Goal: Task Accomplishment & Management: Use online tool/utility

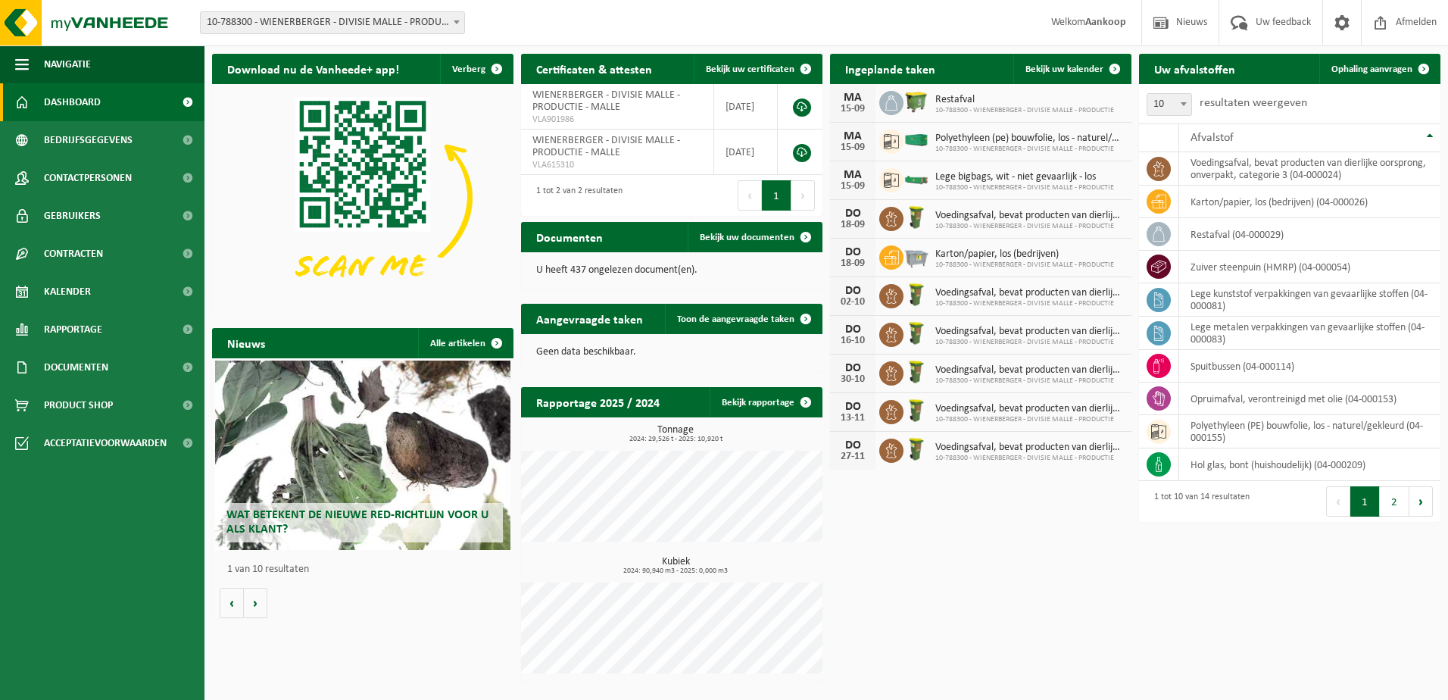
click at [995, 143] on span "Polyethyleen (pe) bouwfolie, los - naturel/gekleurd" at bounding box center [1029, 139] width 189 height 12
click at [1062, 65] on span "Bekijk uw kalender" at bounding box center [1064, 69] width 78 height 10
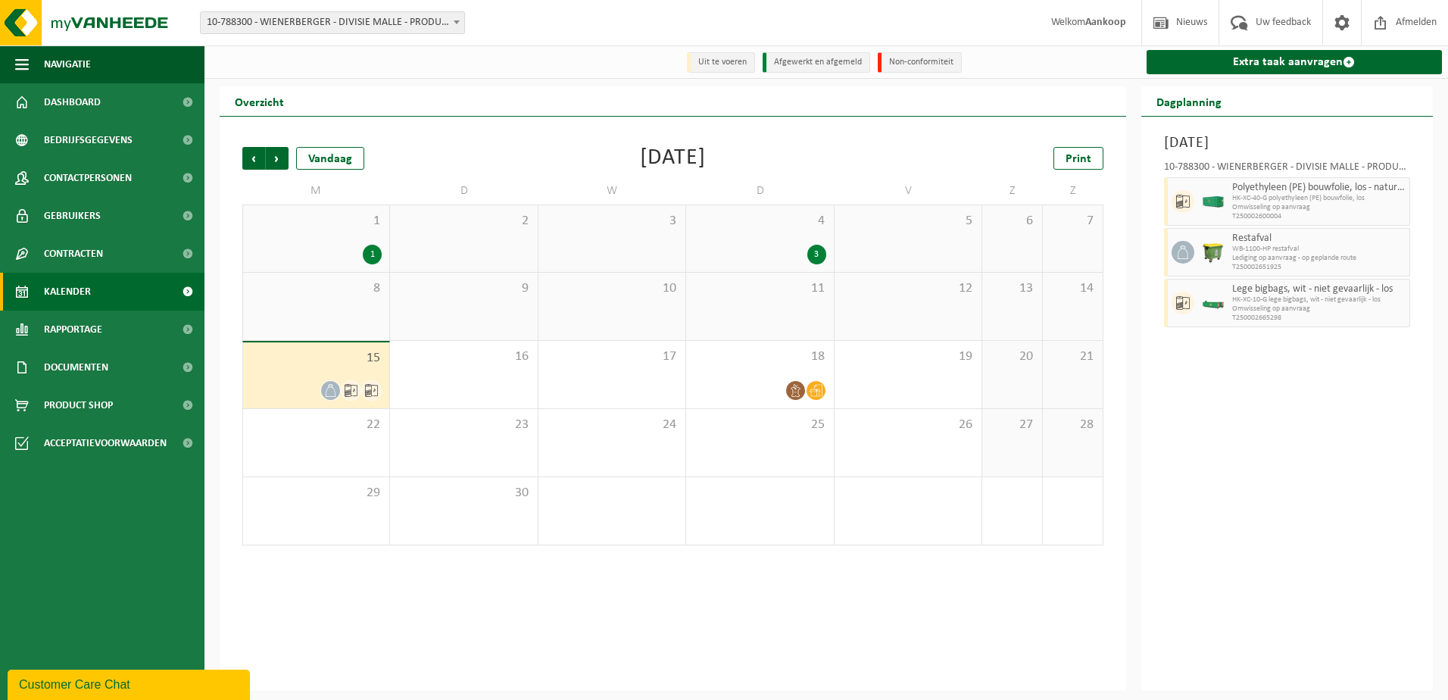
click at [292, 370] on div "15" at bounding box center [316, 375] width 146 height 66
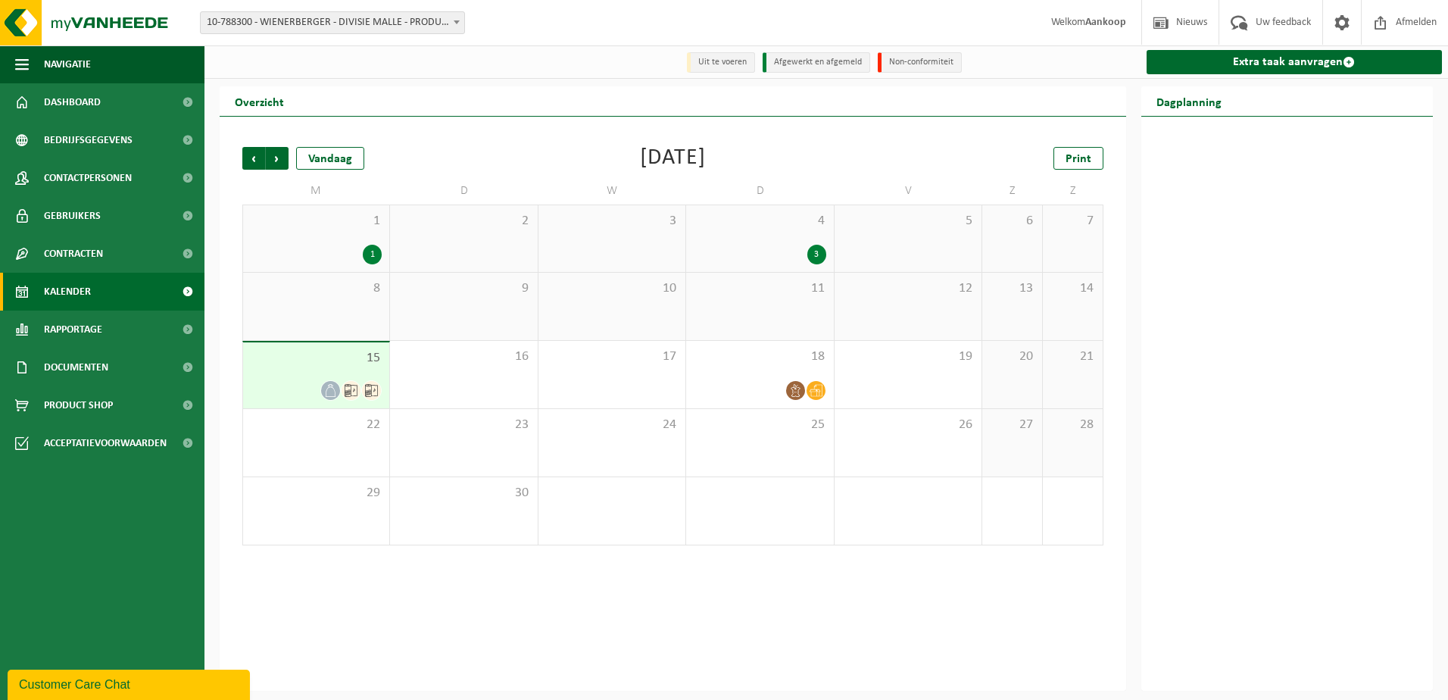
click at [327, 358] on span "15" at bounding box center [316, 358] width 131 height 17
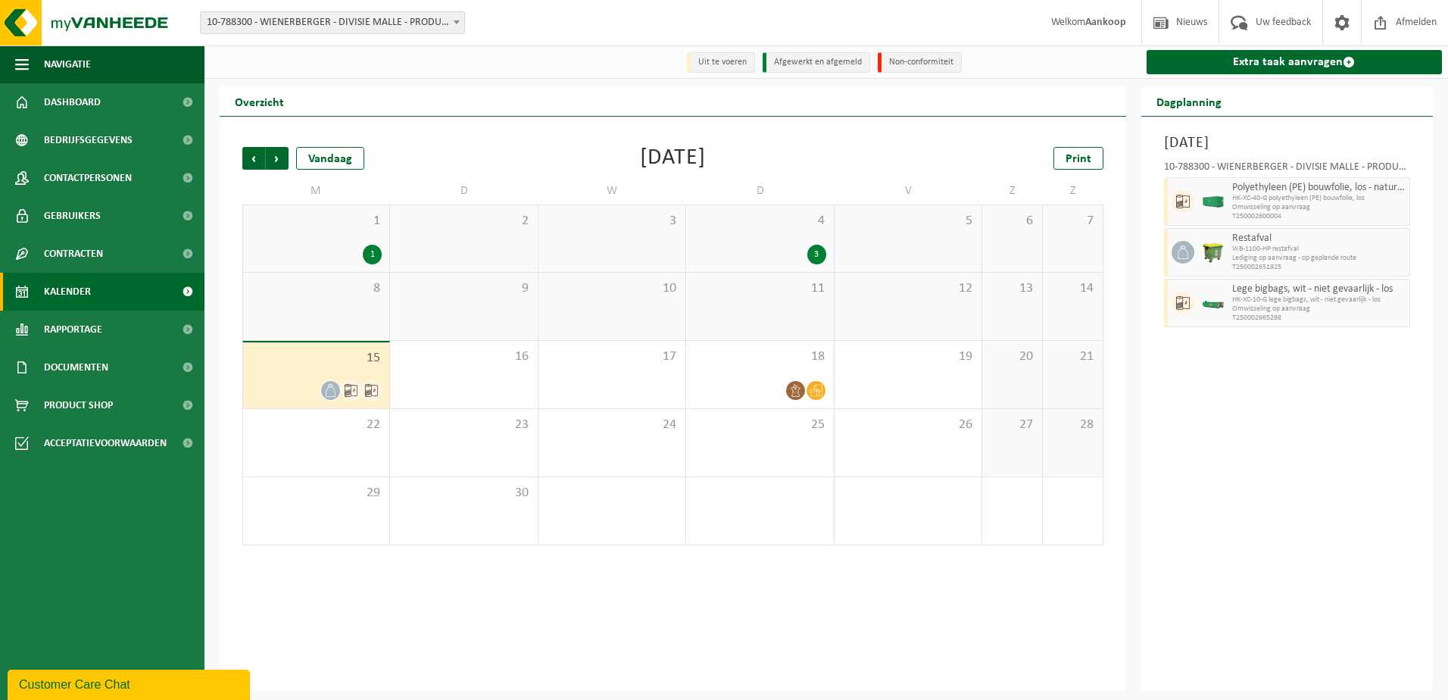
click at [337, 373] on div "15" at bounding box center [316, 375] width 146 height 66
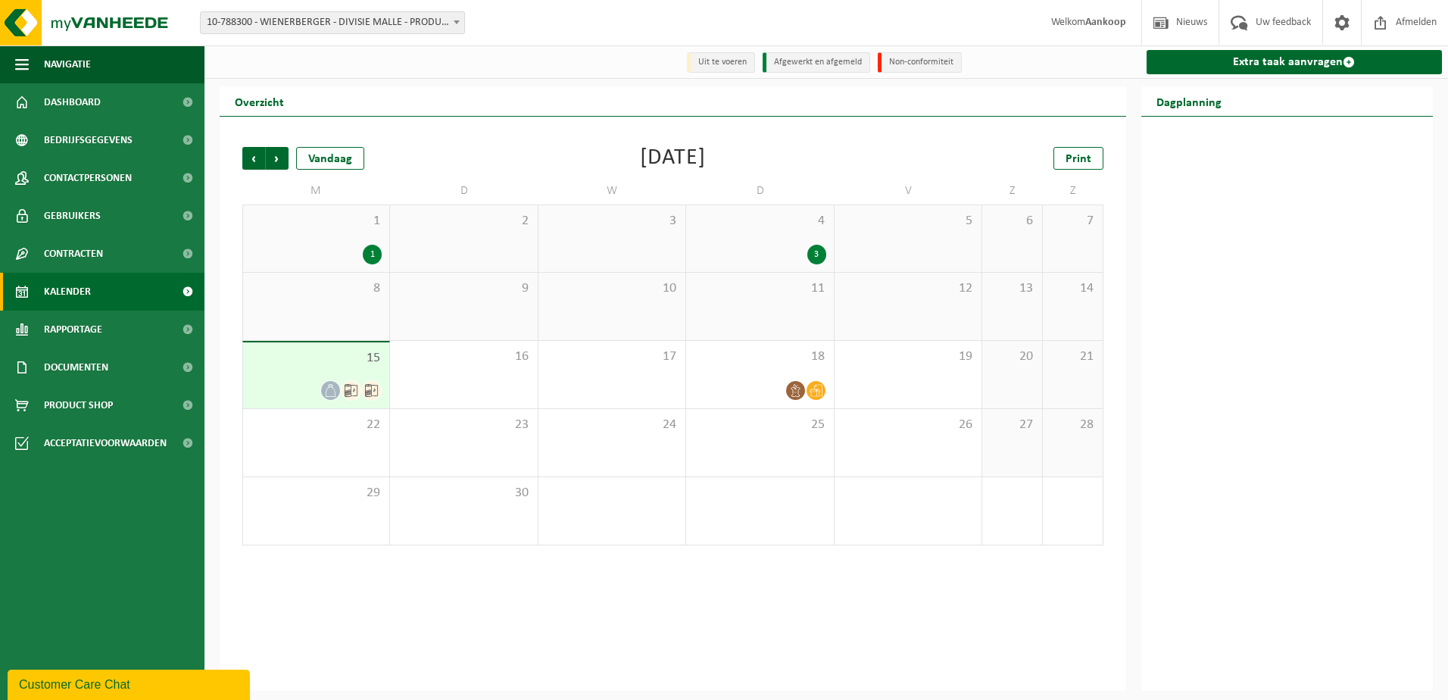
click at [337, 373] on div "15" at bounding box center [316, 375] width 146 height 66
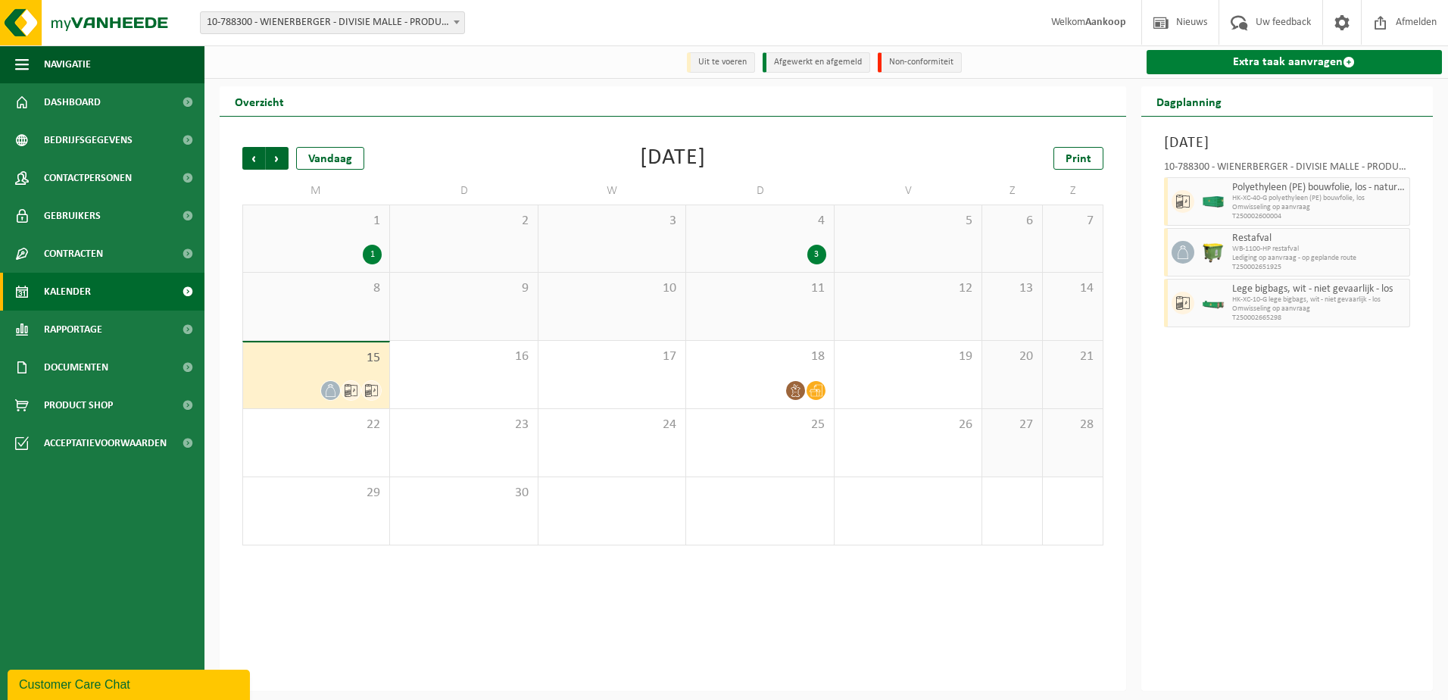
click at [1218, 58] on link "Extra taak aanvragen" at bounding box center [1294, 62] width 296 height 24
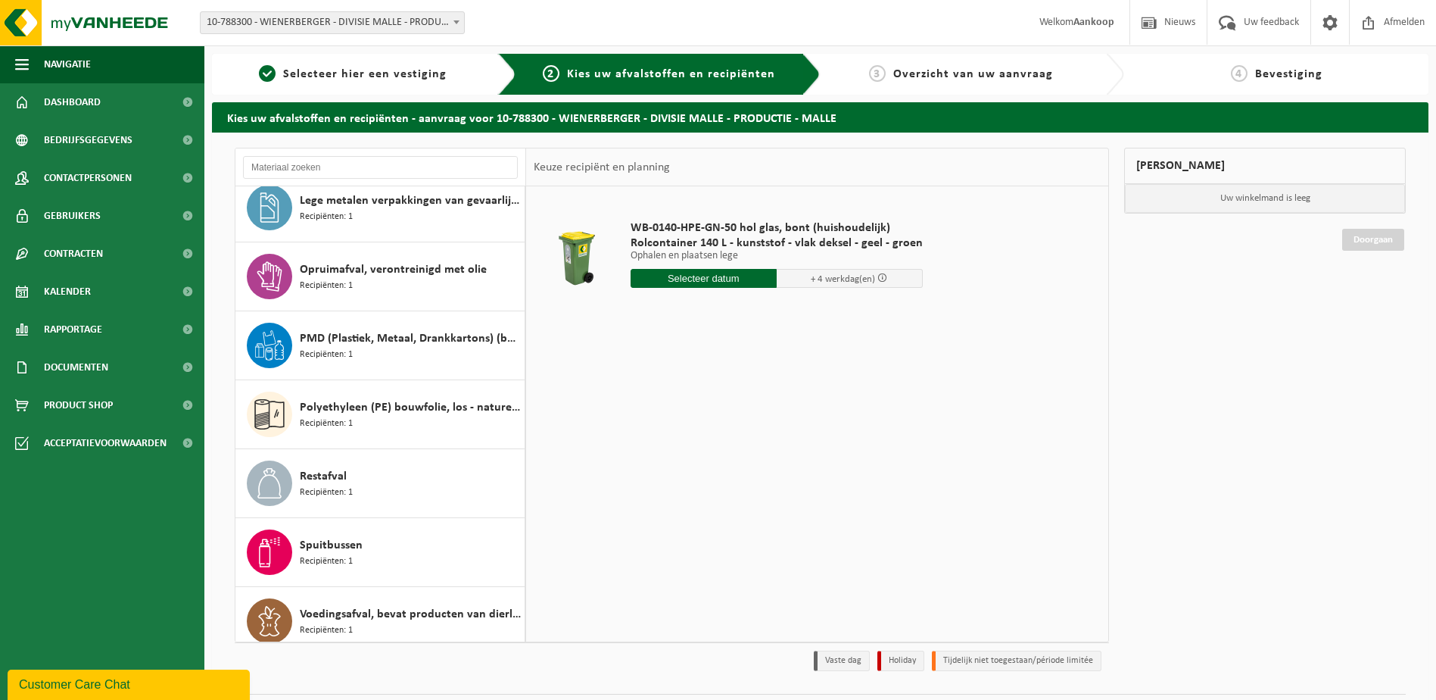
scroll to position [379, 0]
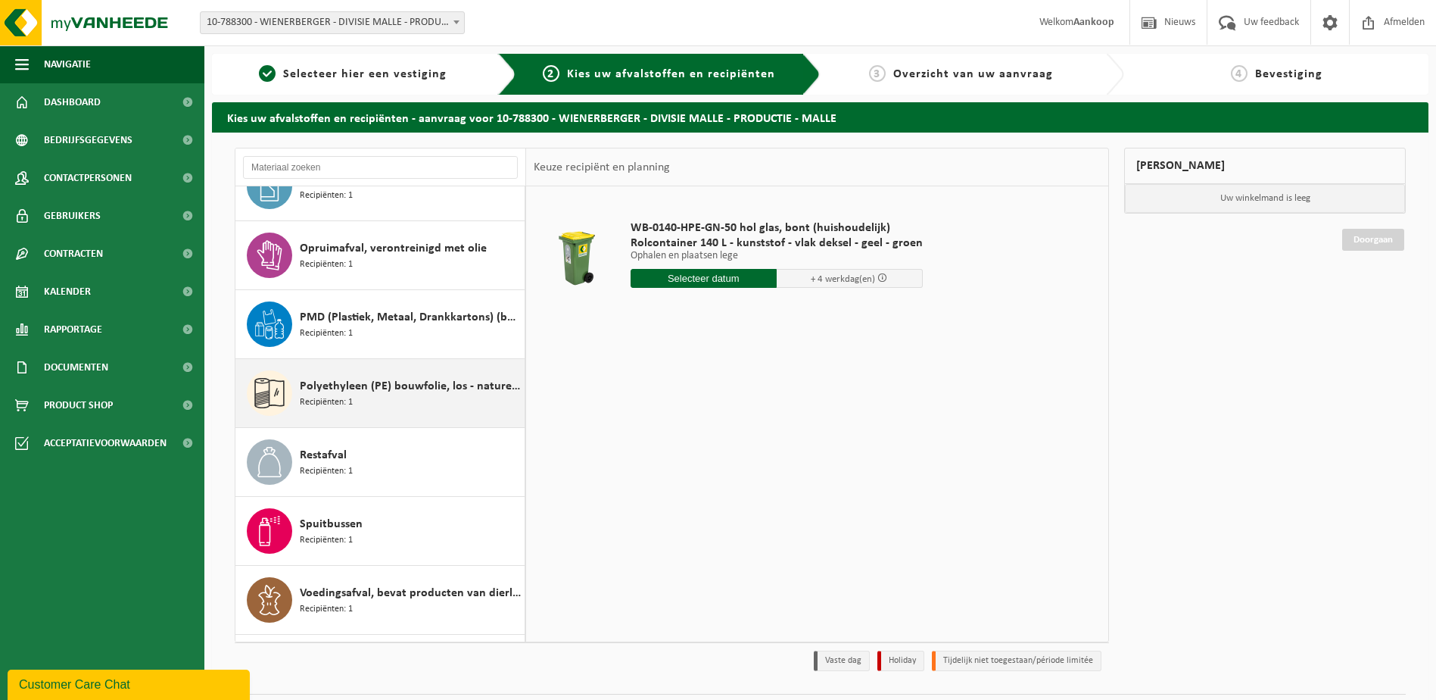
click at [454, 385] on span "Polyethyleen (PE) bouwfolie, los - naturel/gekleurd" at bounding box center [410, 386] width 221 height 18
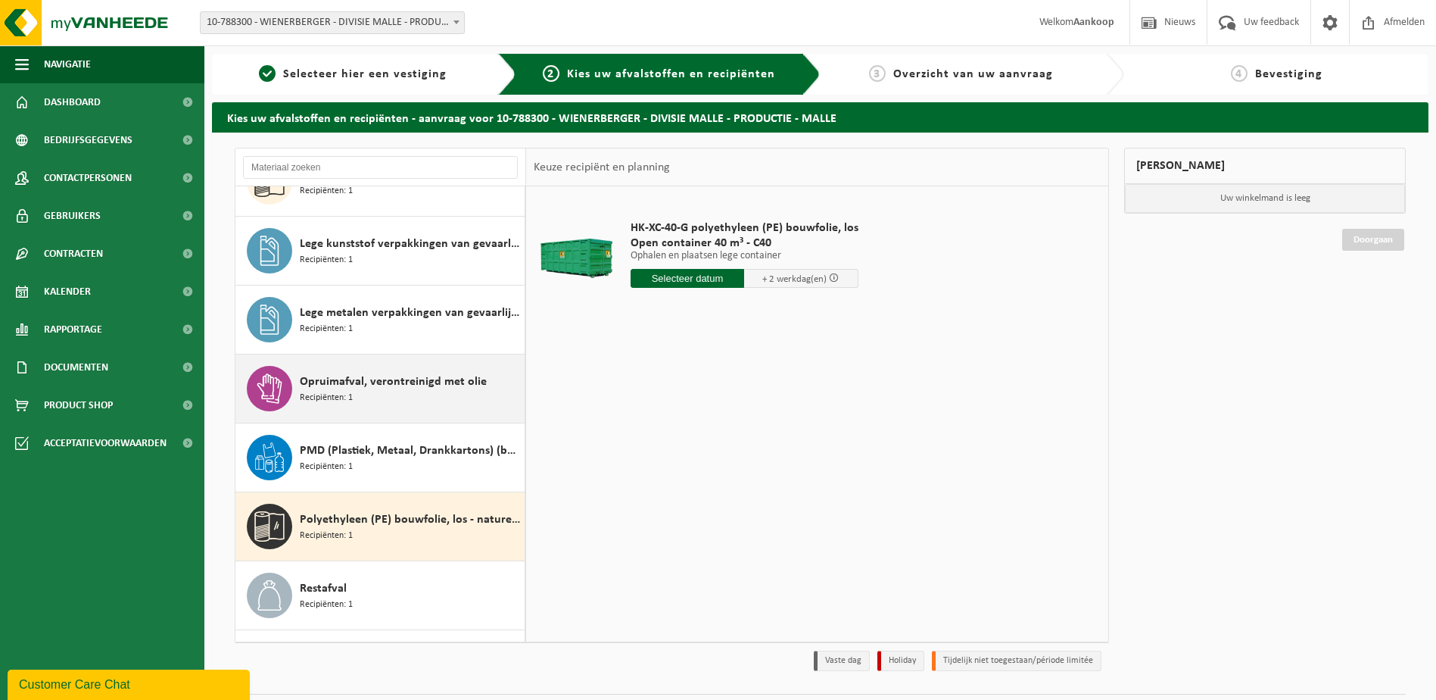
scroll to position [0, 0]
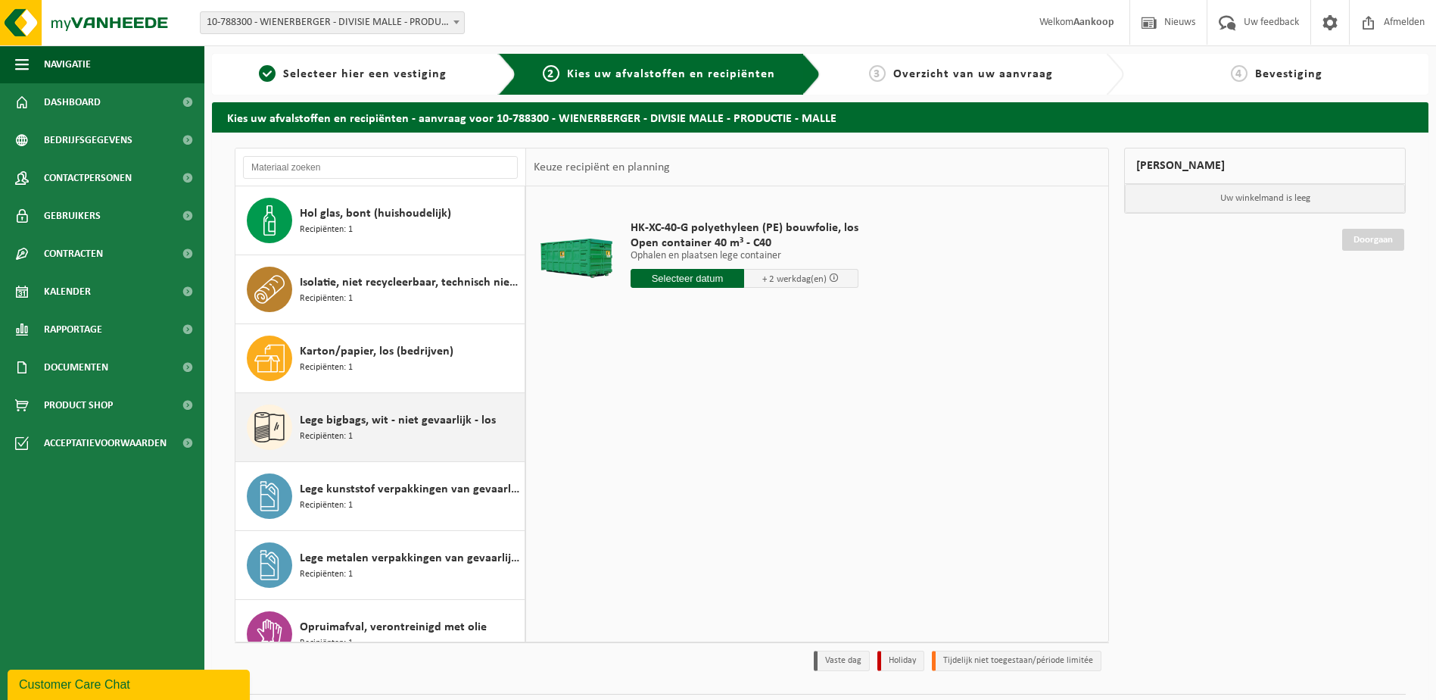
click at [427, 414] on span "Lege bigbags, wit - niet gevaarlijk - los" at bounding box center [398, 420] width 196 height 18
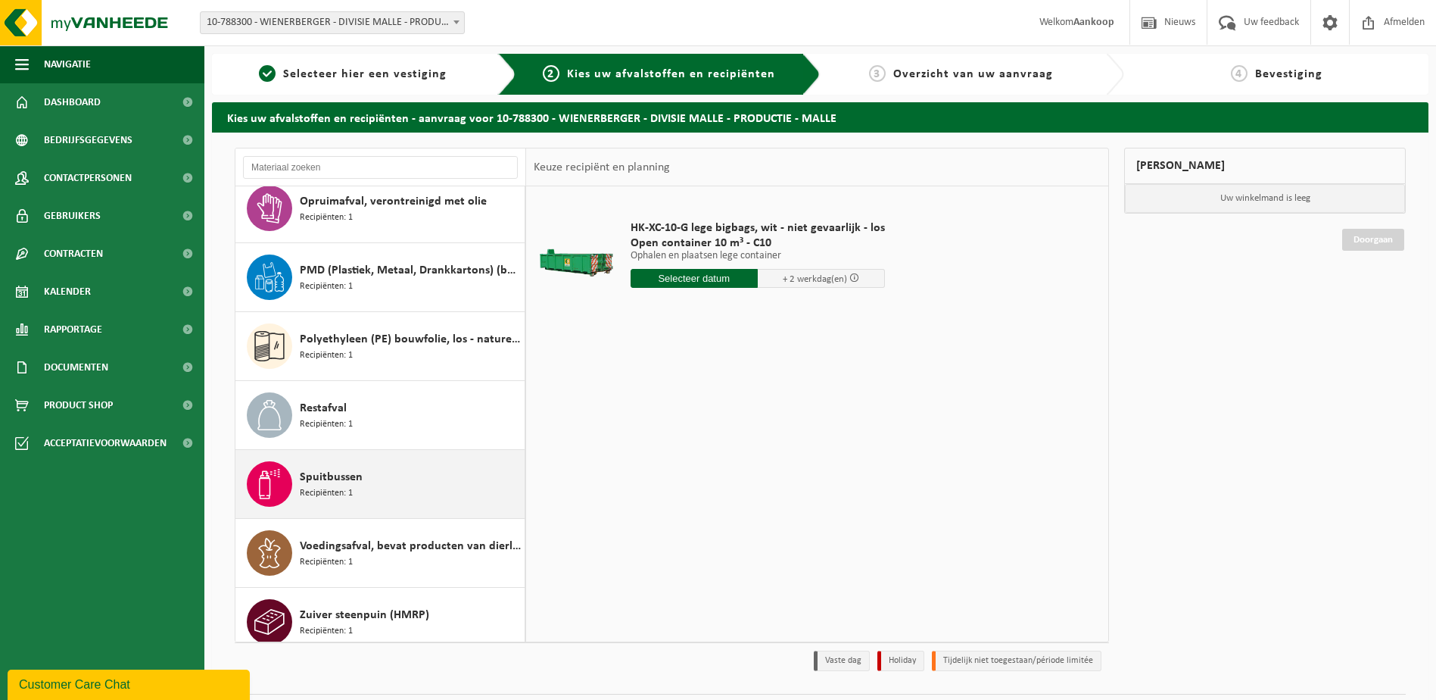
scroll to position [440, 0]
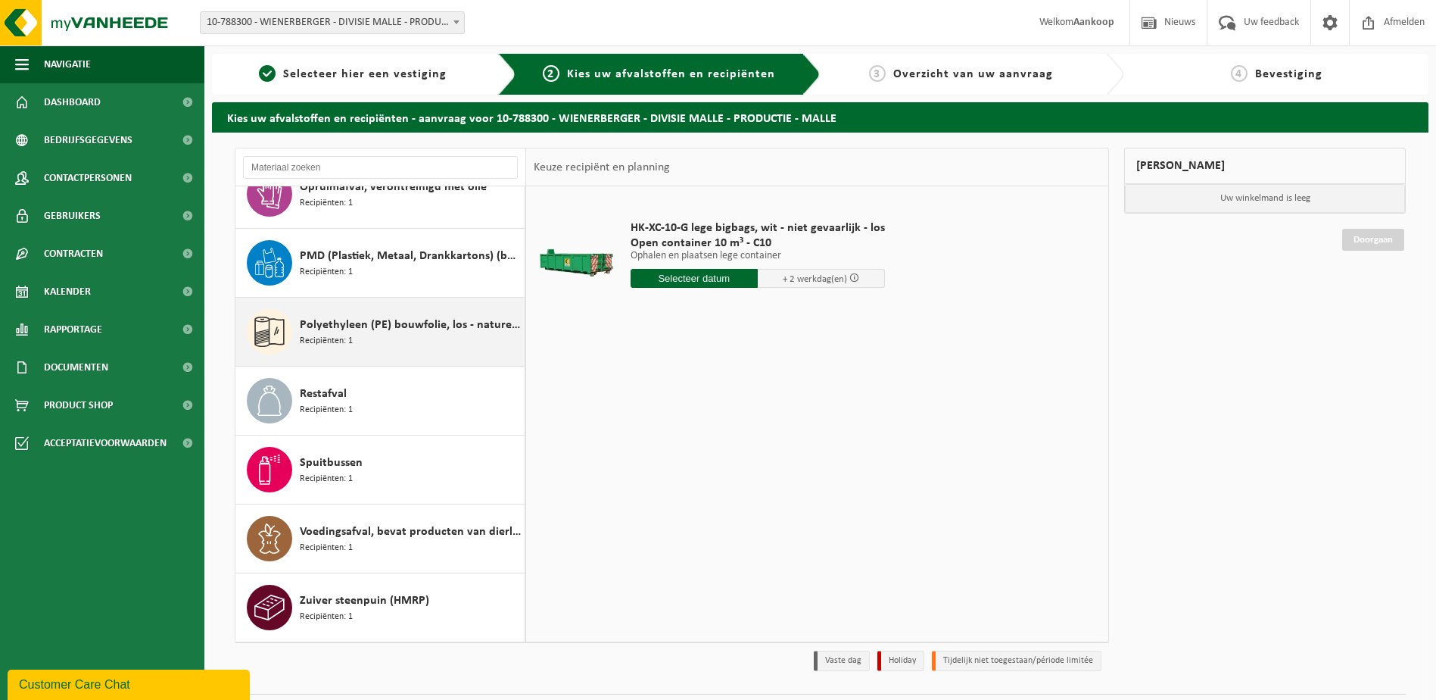
click at [435, 333] on span "Polyethyleen (PE) bouwfolie, los - naturel/gekleurd" at bounding box center [410, 325] width 221 height 18
